Goal: Task Accomplishment & Management: Manage account settings

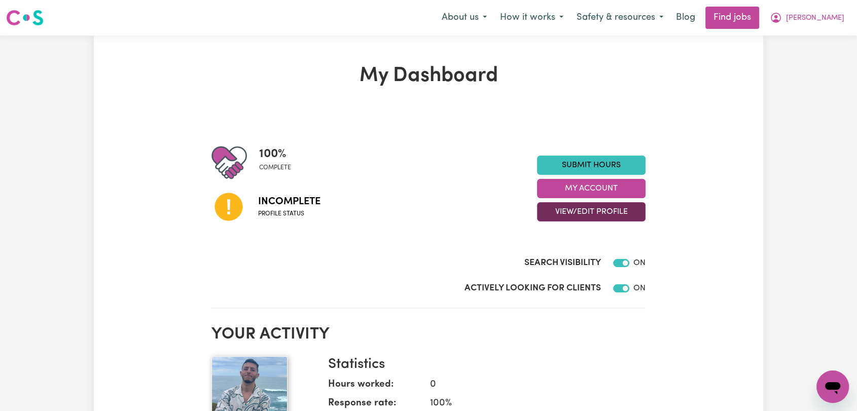
click at [581, 216] on button "View/Edit Profile" at bounding box center [591, 211] width 109 height 19
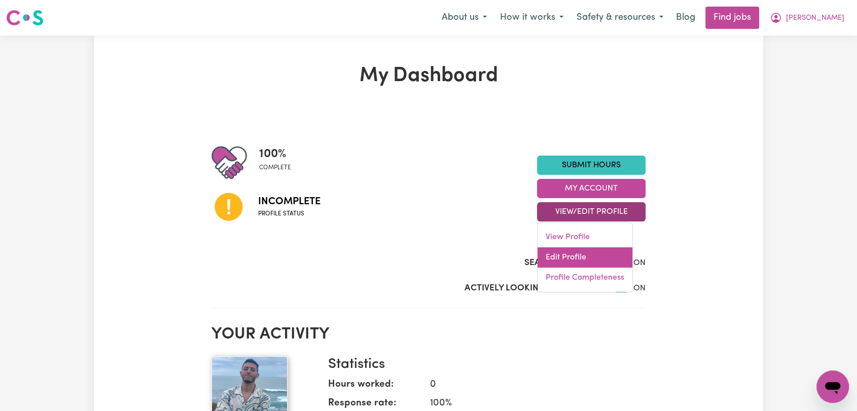
click at [586, 262] on link "Edit Profile" at bounding box center [585, 258] width 95 height 20
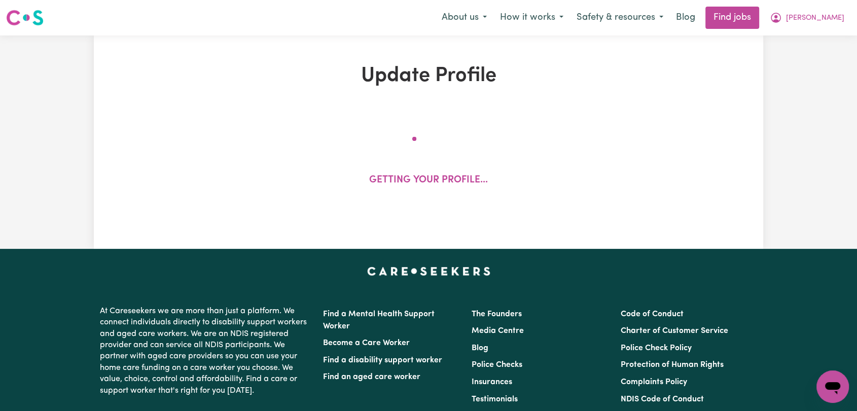
select select "[DEMOGRAPHIC_DATA]"
select select "[DEMOGRAPHIC_DATA] Work Visa"
select select "Studying a healthcare related degree or qualification"
select select "55"
select select "65"
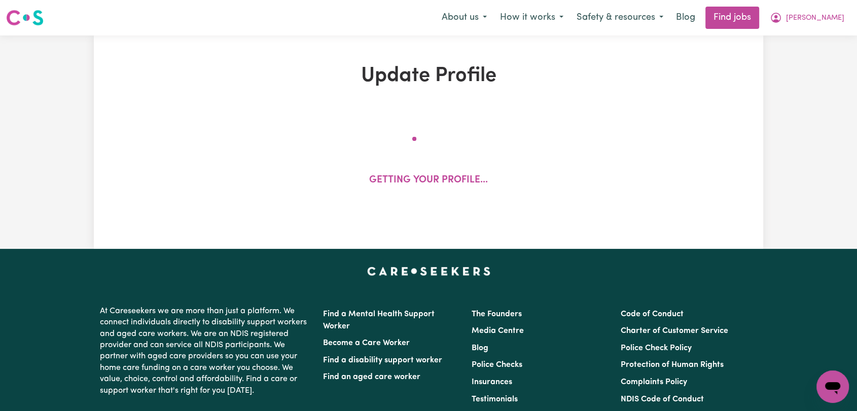
select select "75"
select select "80"
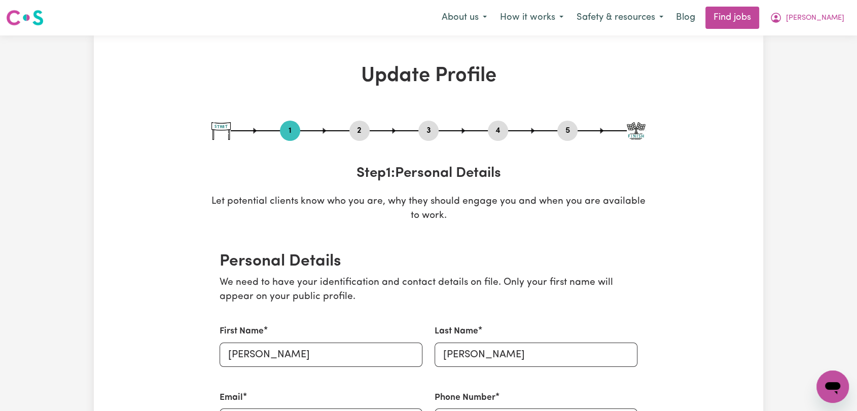
click at [365, 133] on button "2" at bounding box center [360, 130] width 20 height 13
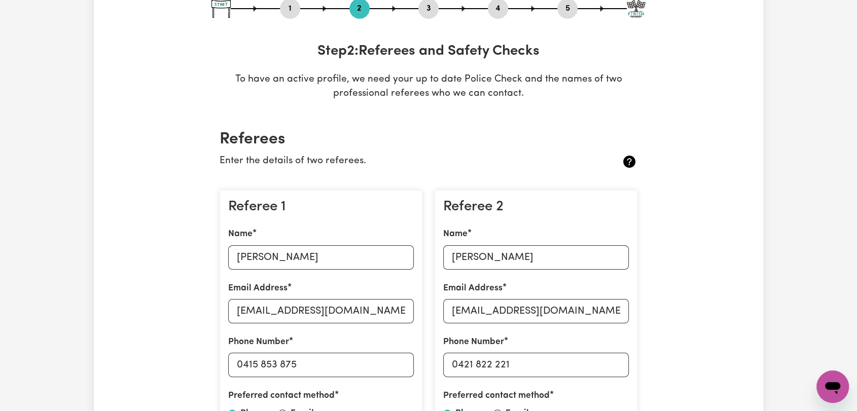
scroll to position [169, 0]
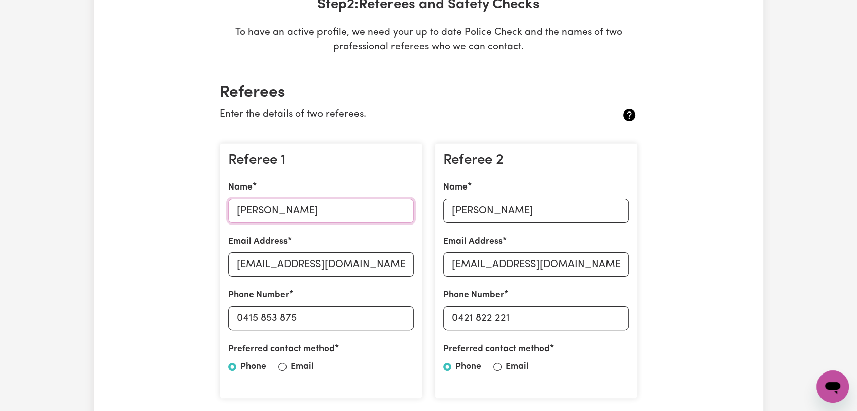
click at [282, 208] on input "[PERSON_NAME]" at bounding box center [321, 211] width 186 height 24
paste input "[PERSON_NAME]"
type input "[PERSON_NAME]"
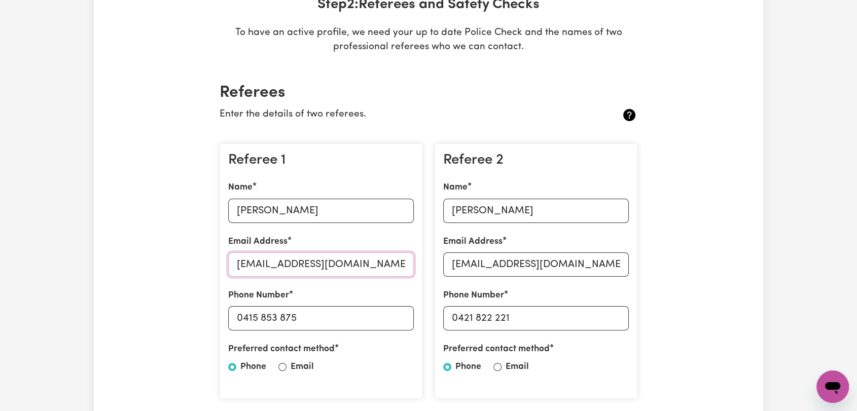
click at [277, 267] on input "[EMAIL_ADDRESS][DOMAIN_NAME]" at bounding box center [321, 265] width 186 height 24
paste input "sgreffe"
type input "[EMAIL_ADDRESS][DOMAIN_NAME]"
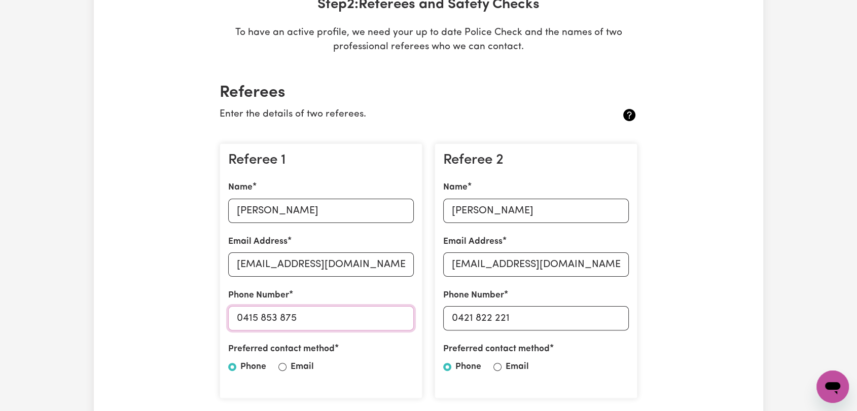
click at [264, 320] on input "0415 853 875" at bounding box center [321, 318] width 186 height 24
paste input "466 115 918"
type input "466 115 918"
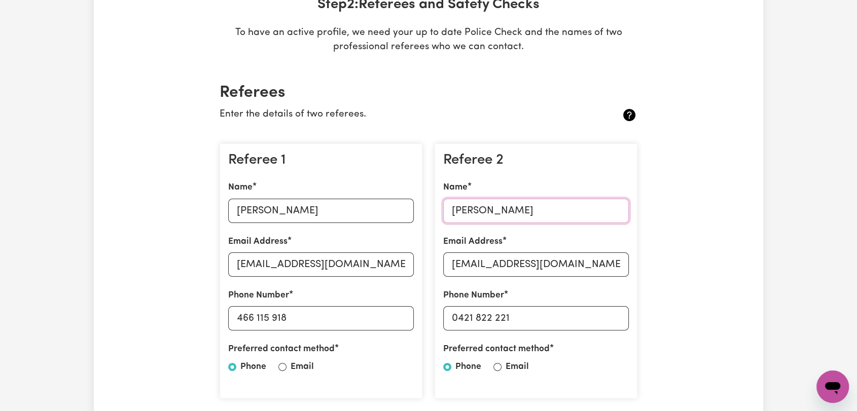
click at [476, 208] on input "[PERSON_NAME]" at bounding box center [536, 211] width 186 height 24
paste input "[PERSON_NAME]"
type input "[PERSON_NAME]"
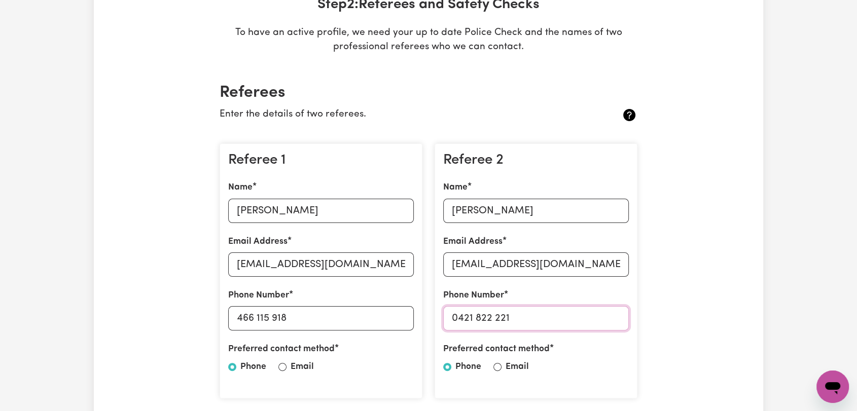
click at [479, 319] on input "0421 822 221" at bounding box center [536, 318] width 186 height 24
paste input "8437363"
type input "0428437363"
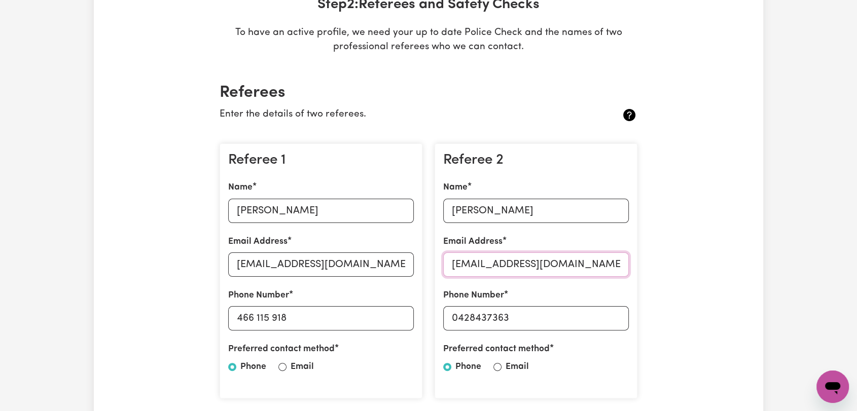
click at [500, 265] on input "[EMAIL_ADDRESS][DOMAIN_NAME]" at bounding box center [536, 265] width 186 height 24
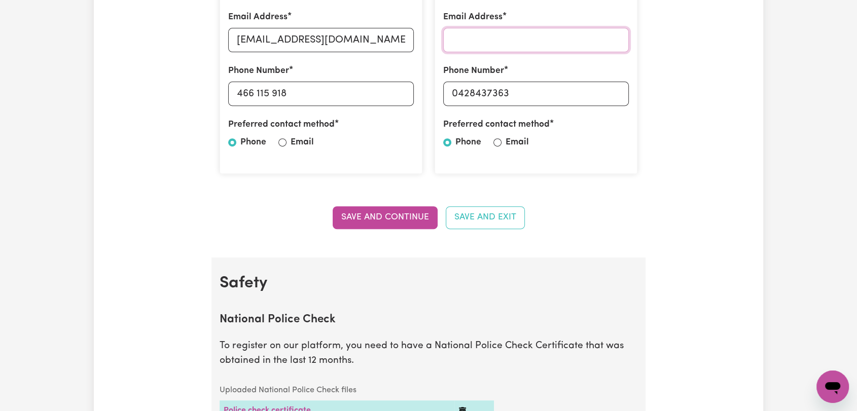
scroll to position [394, 0]
click at [392, 216] on button "Save and Continue" at bounding box center [385, 217] width 105 height 22
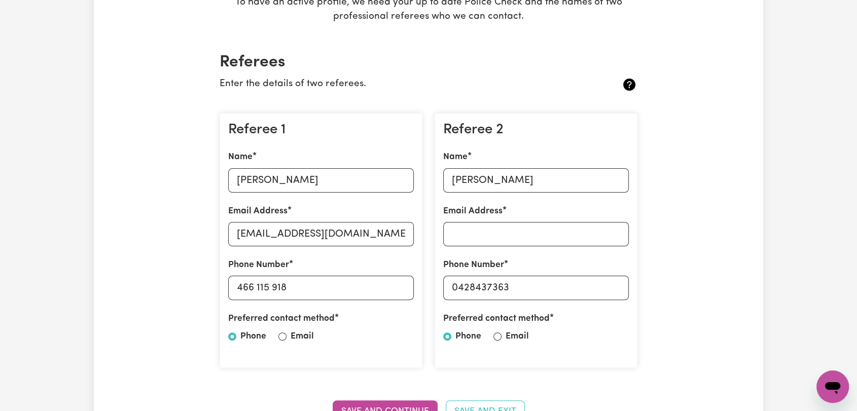
scroll to position [0, 0]
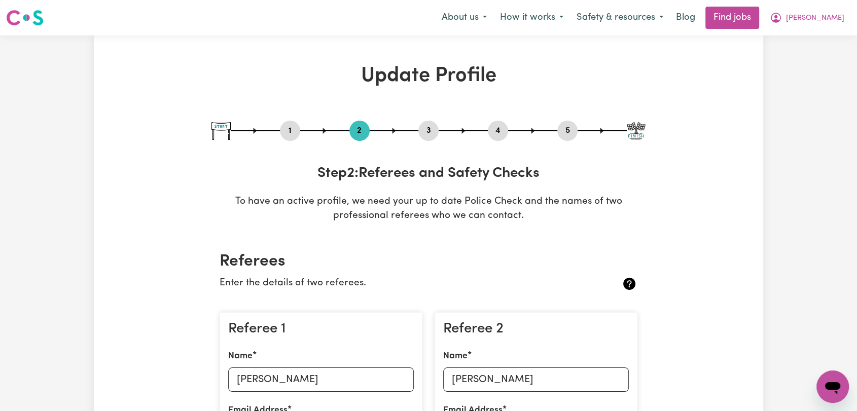
click at [429, 131] on button "3" at bounding box center [428, 130] width 20 height 13
select select "2019"
select select "2023"
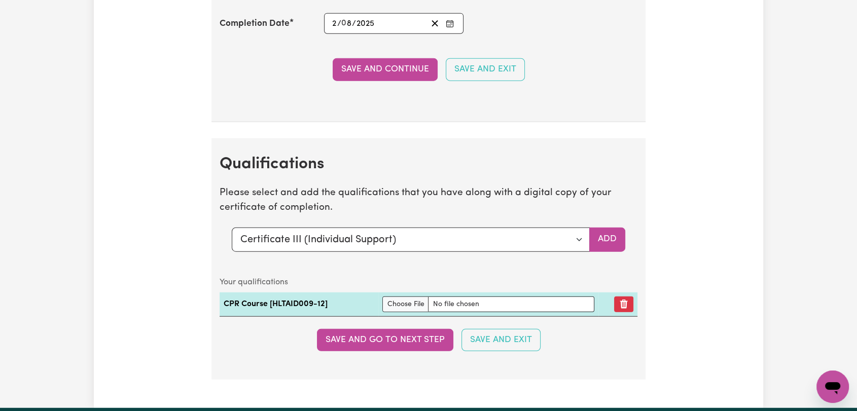
scroll to position [2536, 0]
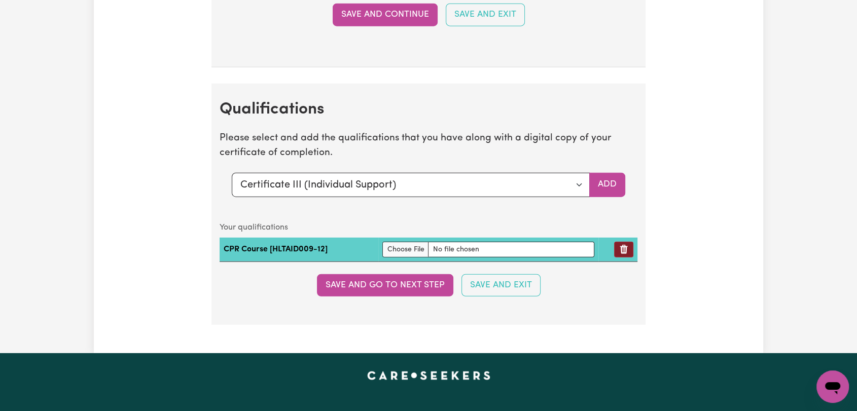
click at [618, 250] on button "Remove qualification" at bounding box center [623, 250] width 19 height 16
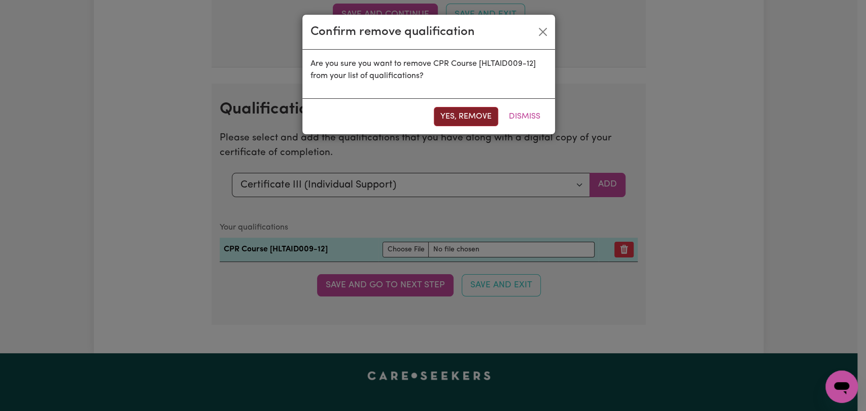
click at [449, 116] on button "Yes, remove" at bounding box center [466, 116] width 64 height 19
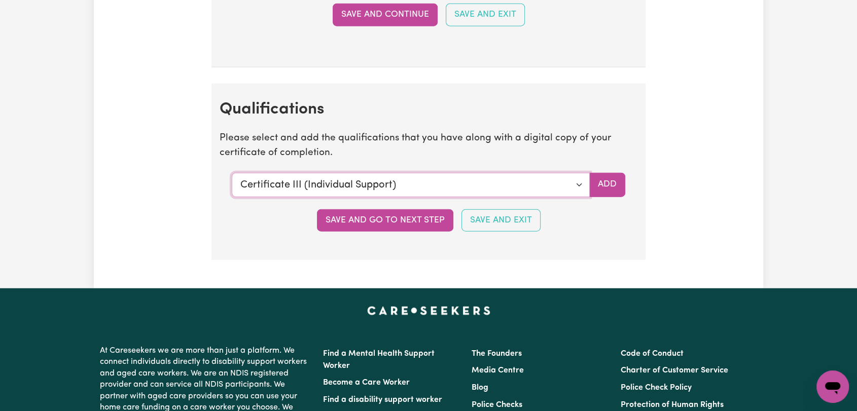
drag, startPoint x: 576, startPoint y: 180, endPoint x: 520, endPoint y: 191, distance: 56.9
click at [576, 180] on select "Select a qualification to add... Certificate III (Individual Support) Certifica…" at bounding box center [411, 185] width 358 height 24
select select "CPR Course [HLTAID009-12]"
click at [232, 173] on select "Select a qualification to add... Certificate III (Individual Support) Certifica…" at bounding box center [411, 185] width 358 height 24
click at [616, 181] on button "Add" at bounding box center [607, 185] width 36 height 24
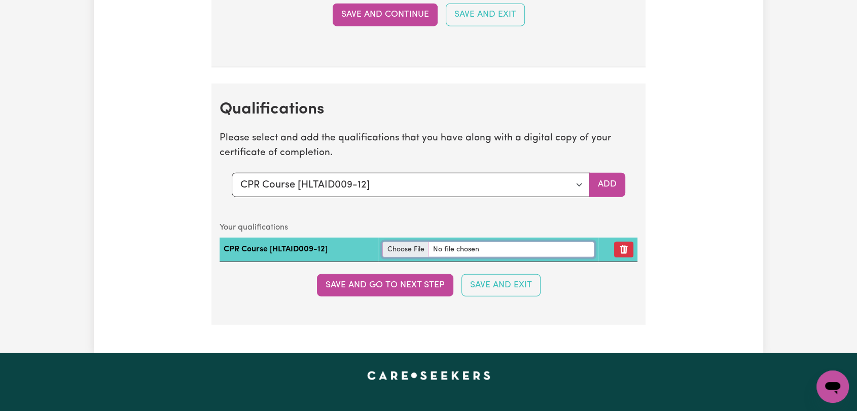
click at [411, 242] on input "file" at bounding box center [488, 250] width 212 height 16
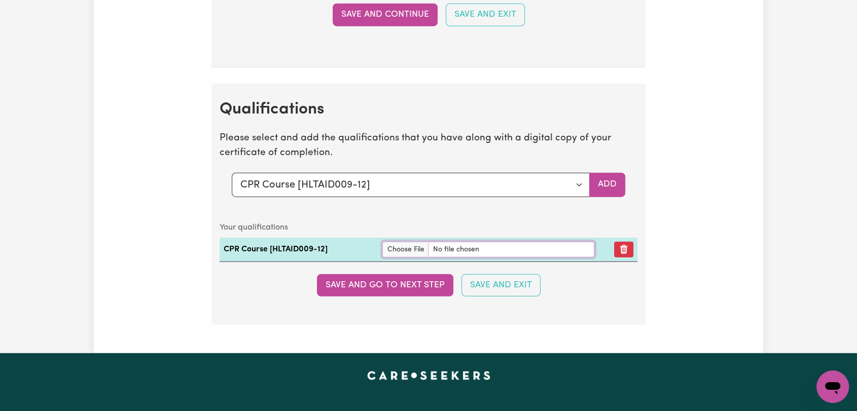
type input "C:\fakepath\[PERSON_NAME] CPR and First Aid Certificate 03082025.pdf"
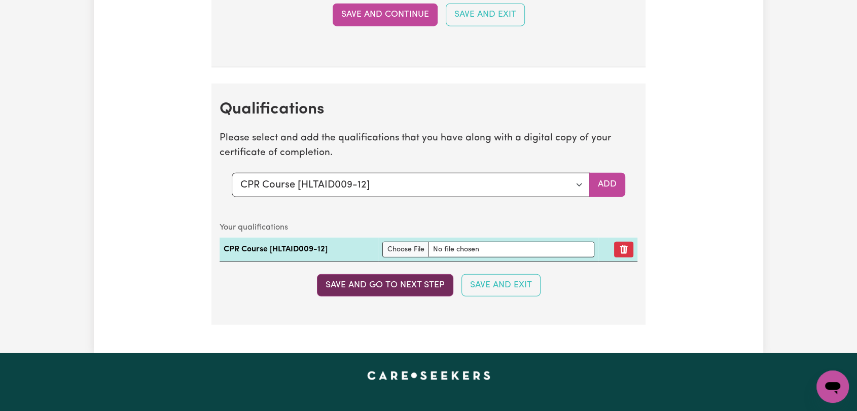
click at [408, 282] on button "Save and go to next step" at bounding box center [385, 285] width 136 height 22
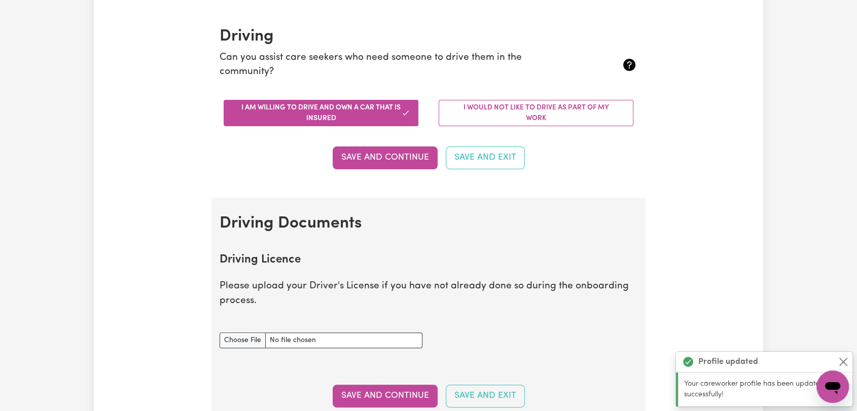
scroll to position [282, 0]
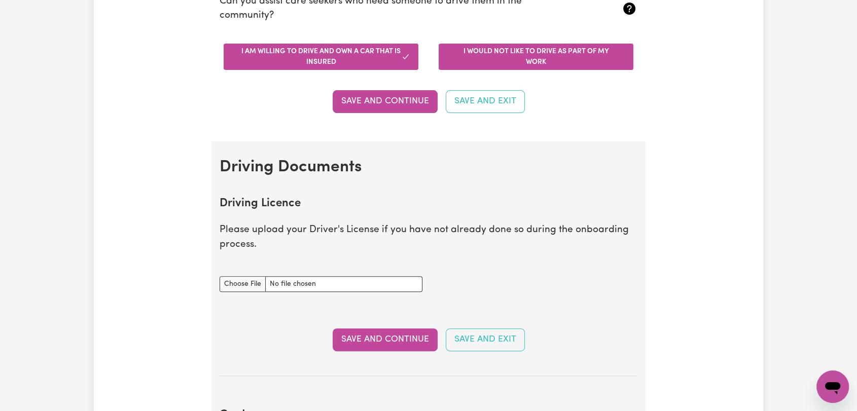
click at [551, 67] on button "I would not like to drive as part of my work" at bounding box center [536, 57] width 195 height 26
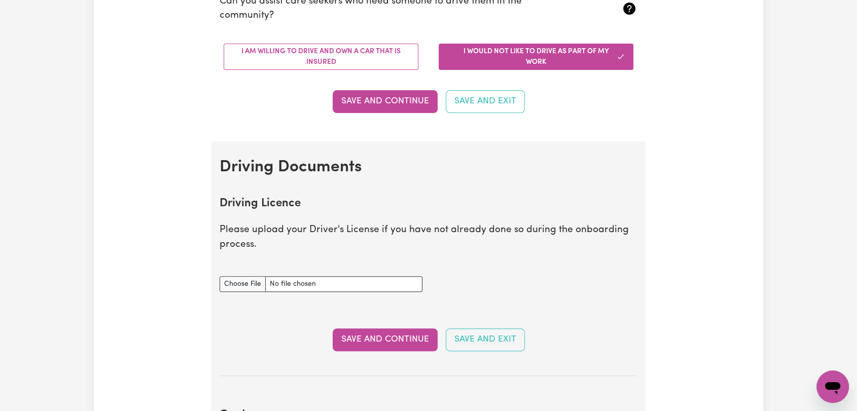
drag, startPoint x: 394, startPoint y: 98, endPoint x: 394, endPoint y: 103, distance: 5.1
click at [394, 99] on button "Save and Continue" at bounding box center [385, 101] width 105 height 22
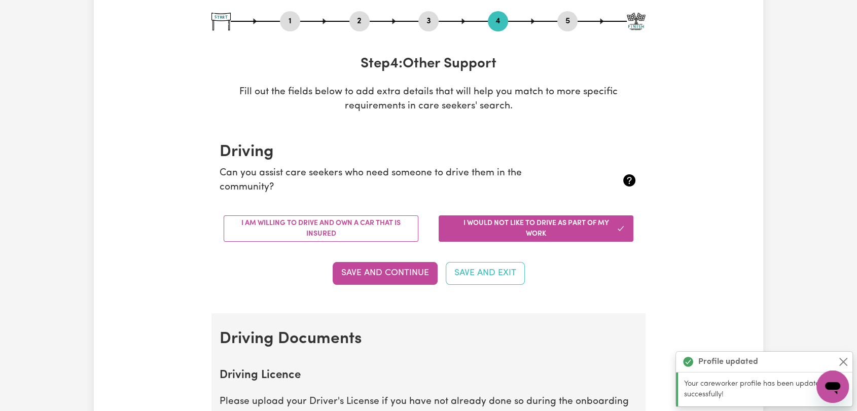
scroll to position [124, 0]
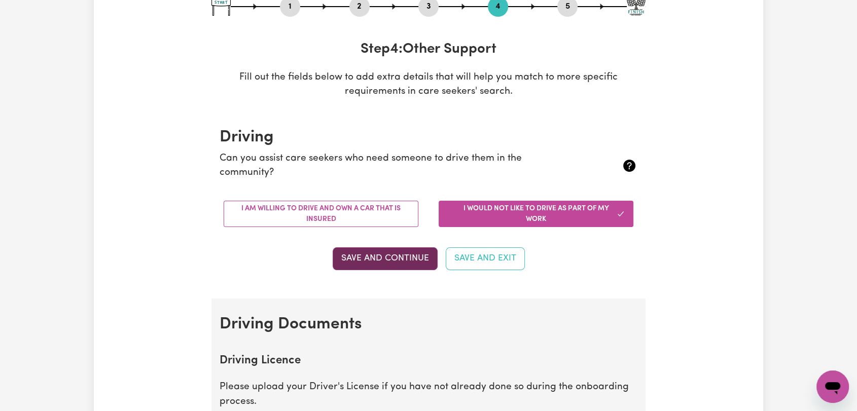
click at [378, 263] on button "Save and Continue" at bounding box center [385, 259] width 105 height 22
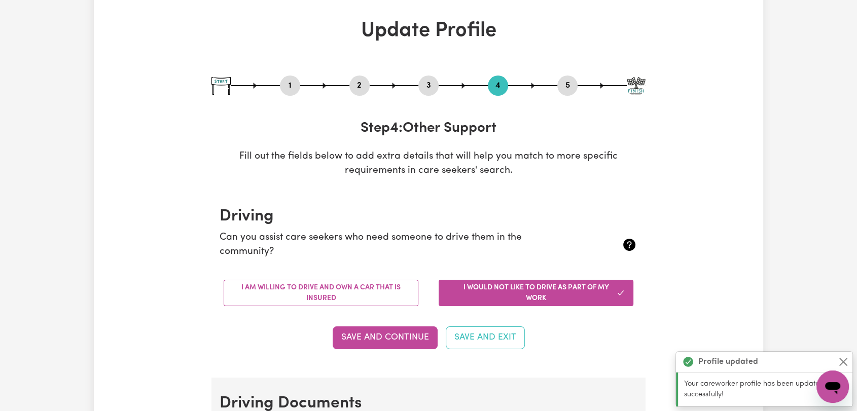
scroll to position [0, 0]
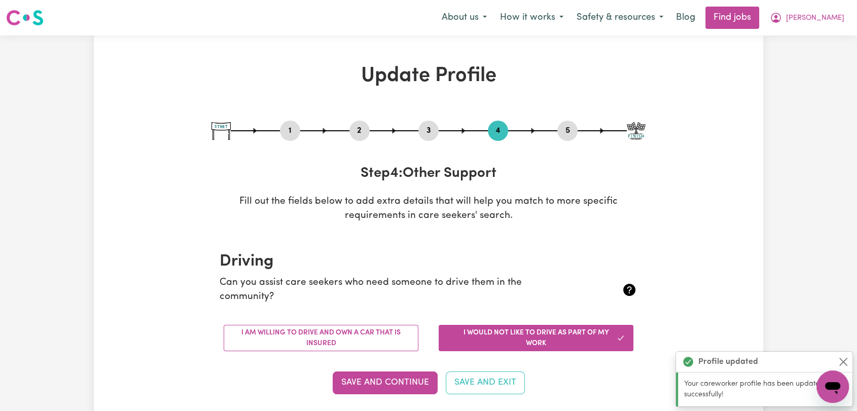
click at [564, 129] on button "5" at bounding box center [567, 130] width 20 height 13
select select "I am providing services privately on my own"
